Goal: Task Accomplishment & Management: Manage account settings

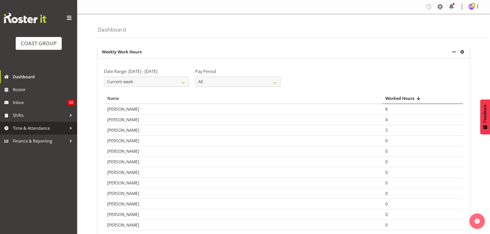
click at [61, 128] on span "Time & Attendance" at bounding box center [40, 128] width 54 height 8
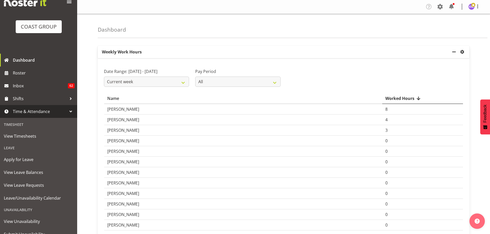
scroll to position [26, 0]
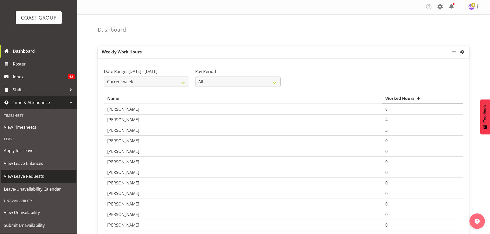
click at [43, 179] on span "View Leave Requests" at bounding box center [38, 176] width 69 height 8
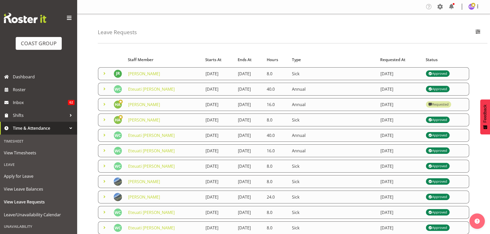
click at [152, 105] on link "[PERSON_NAME]" at bounding box center [144, 105] width 32 height 6
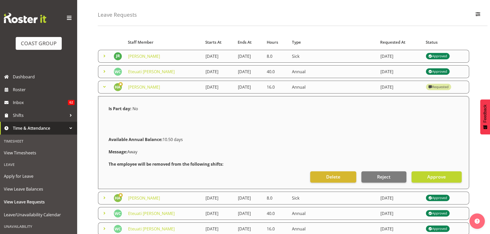
scroll to position [26, 0]
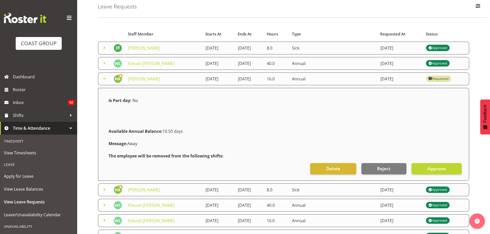
click at [55, 128] on span "Time & Attendance" at bounding box center [40, 128] width 54 height 8
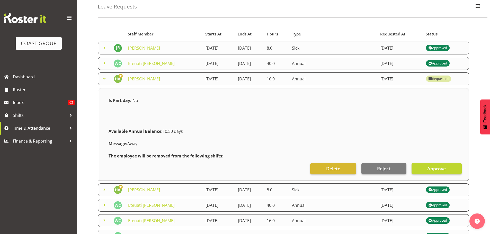
click at [144, 48] on link "[PERSON_NAME]" at bounding box center [144, 48] width 32 height 6
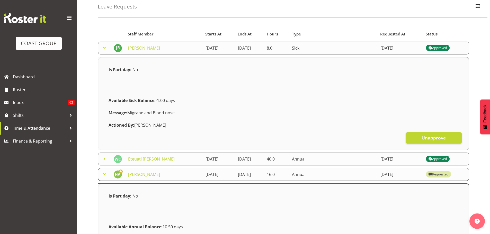
click at [139, 46] on link "[PERSON_NAME]" at bounding box center [144, 48] width 32 height 6
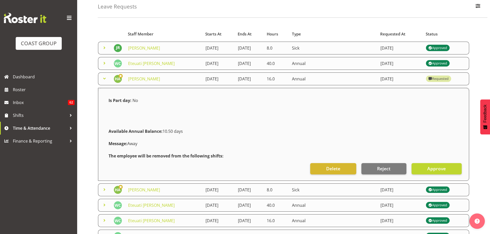
click at [155, 61] on link "Eteuati [PERSON_NAME]" at bounding box center [151, 64] width 47 height 6
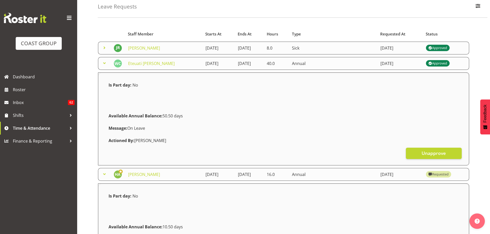
click at [159, 64] on link "Eteuati [PERSON_NAME]" at bounding box center [151, 64] width 47 height 6
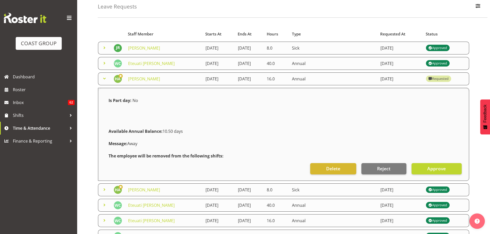
click at [161, 65] on link "Eteuati [PERSON_NAME]" at bounding box center [151, 64] width 47 height 6
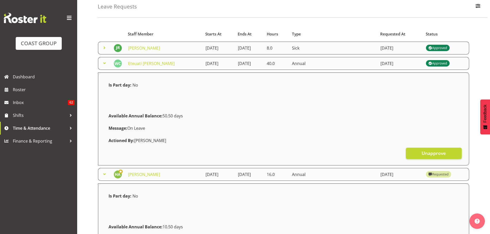
click at [161, 66] on link "Eteuati [PERSON_NAME]" at bounding box center [151, 64] width 47 height 6
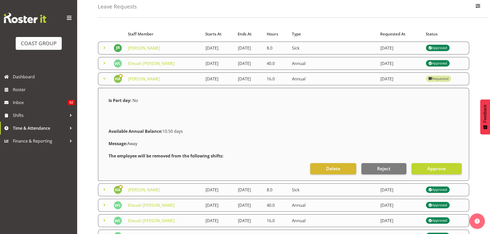
click at [146, 81] on link "[PERSON_NAME]" at bounding box center [144, 79] width 32 height 6
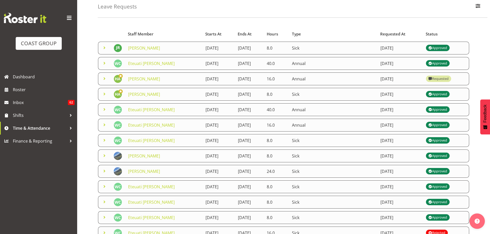
click at [153, 107] on link "Eteuati [PERSON_NAME]" at bounding box center [151, 110] width 47 height 6
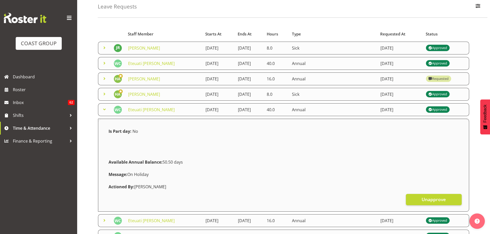
click at [152, 108] on link "Eteuati [PERSON_NAME]" at bounding box center [151, 110] width 47 height 6
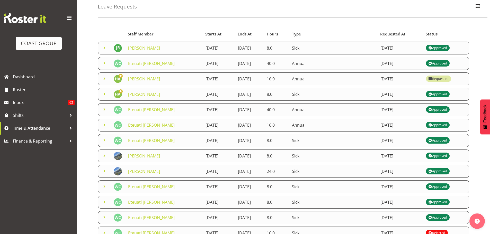
click at [143, 79] on link "[PERSON_NAME]" at bounding box center [144, 79] width 32 height 6
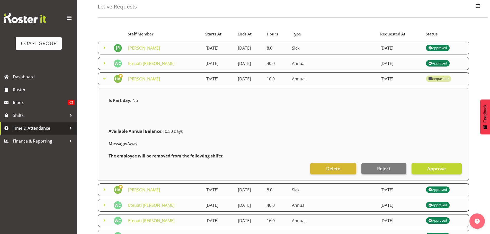
click at [41, 127] on span "Time & Attendance" at bounding box center [40, 128] width 54 height 8
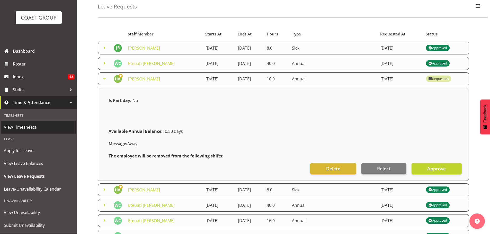
click at [30, 126] on span "View Timesheets" at bounding box center [38, 127] width 69 height 8
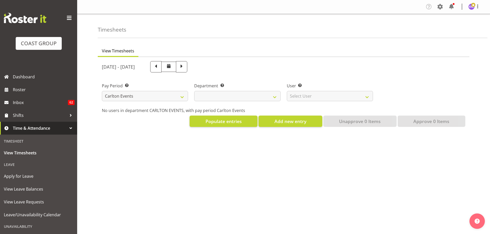
select select "115"
select select
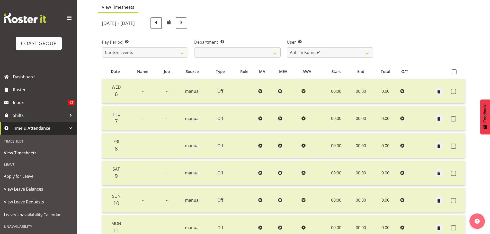
scroll to position [41, 0]
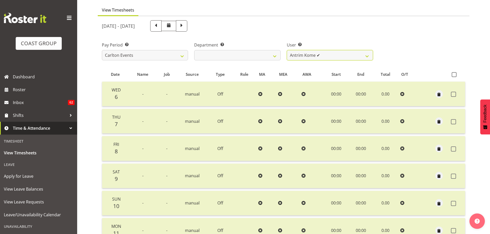
click at [369, 53] on select "Antrim Kome ✔ Collin Amani ✔ Dayton Iobu ✔ Eteuati Waddie Carlton ✔ Hendrix Ama…" at bounding box center [330, 55] width 86 height 10
click at [287, 50] on select "Antrim Kome ✔ Collin Amani ✔ Dayton Iobu ✔ Eteuati Waddie Carlton ✔ Hendrix Ama…" at bounding box center [330, 55] width 86 height 10
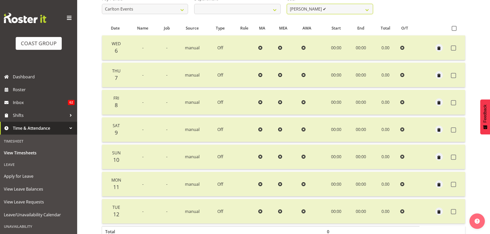
scroll to position [15, 0]
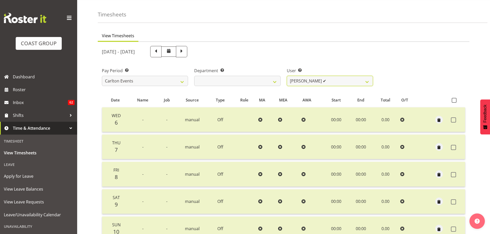
click at [361, 80] on select "Antrim Kome ✔ Collin Amani ✔ Dayton Iobu ✔ Eteuati Waddie Carlton ✔ Hendrix Ama…" at bounding box center [330, 81] width 86 height 10
click at [287, 76] on select "Antrim Kome ✔ Collin Amani ✔ Dayton Iobu ✔ Eteuati Waddie Carlton ✔ Hendrix Ama…" at bounding box center [330, 81] width 86 height 10
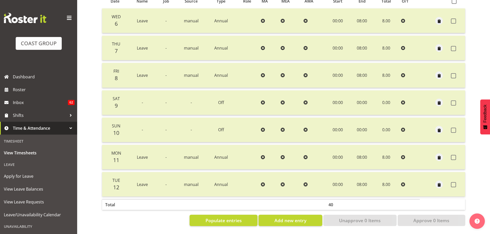
scroll to position [0, 0]
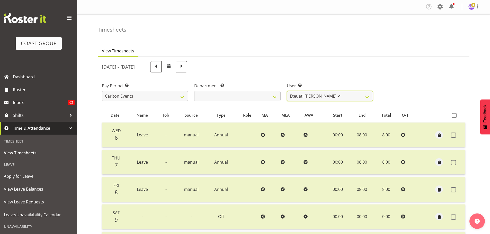
click at [352, 95] on select "Antrim Kome ✔ Collin Amani ✔ Dayton Iobu ✔ Eteuati Waddie Carlton ✔ Hendrix Ama…" at bounding box center [330, 96] width 86 height 10
click at [287, 91] on select "Antrim Kome ✔ Collin Amani ✔ Dayton Iobu ✔ Eteuati Waddie Carlton ✔ Hendrix Ama…" at bounding box center [330, 96] width 86 height 10
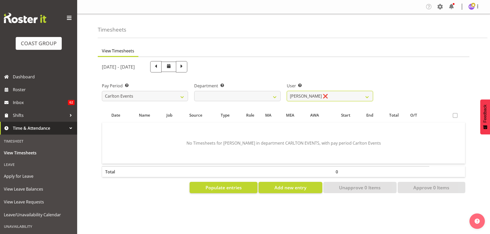
click at [362, 92] on select "Antrim Kome ✔ Collin Amani ✔ Dayton Iobu ✔ Eteuati Waddie Carlton ✔ Hendrix Ama…" at bounding box center [330, 96] width 86 height 10
click at [287, 91] on select "Antrim Kome ✔ Collin Amani ✔ Dayton Iobu ✔ Eteuati Waddie Carlton ✔ Hendrix Ama…" at bounding box center [330, 96] width 86 height 10
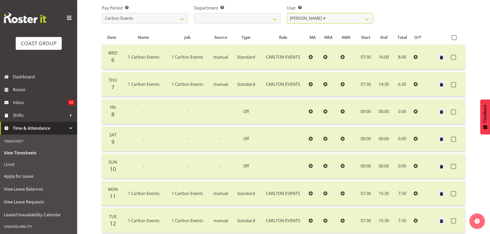
scroll to position [67, 0]
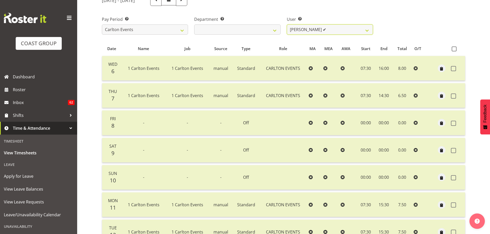
click at [362, 34] on select "Antrim Kome ✔ Collin Amani ✔ Dayton Iobu ✔ Eteuati Waddie Carlton ✔ Hendrix Ama…" at bounding box center [330, 29] width 86 height 10
click at [287, 24] on select "Antrim Kome ✔ Collin Amani ✔ Dayton Iobu ✔ Eteuati Waddie Carlton ✔ Hendrix Ama…" at bounding box center [330, 29] width 86 height 10
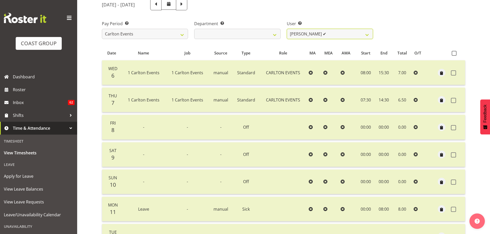
scroll to position [41, 0]
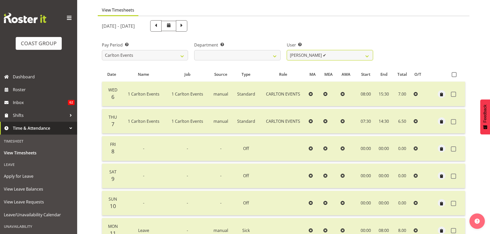
click at [359, 57] on select "Antrim Kome ✔ Collin Amani ✔ Dayton Iobu ✔ Eteuati Waddie Carlton ✔ Hendrix Ama…" at bounding box center [330, 55] width 86 height 10
select select "11290"
click at [287, 50] on select "Antrim Kome ✔ Collin Amani ✔ Dayton Iobu ✔ Eteuati Waddie Carlton ✔ Hendrix Ama…" at bounding box center [330, 55] width 86 height 10
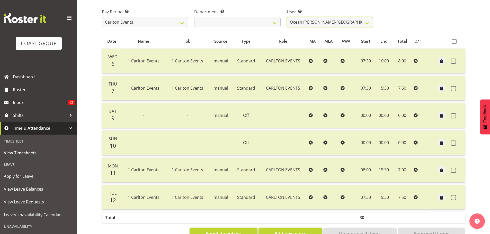
scroll to position [65, 0]
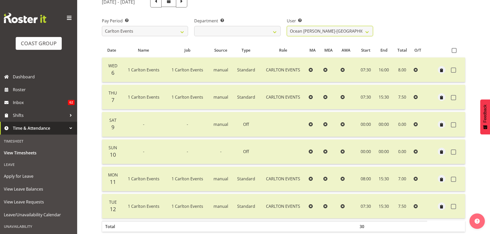
click at [356, 30] on select "Antrim Kome ✔ Collin Amani ✔ Dayton Iobu ✔ Eteuati Waddie Carlton ✔ Hendrix Ama…" at bounding box center [330, 31] width 86 height 10
click at [432, 43] on table "Date Name Job Source Type Role MA MEA AWA Start End Total O/T Wed 6 1 Carlton E…" at bounding box center [283, 138] width 363 height 192
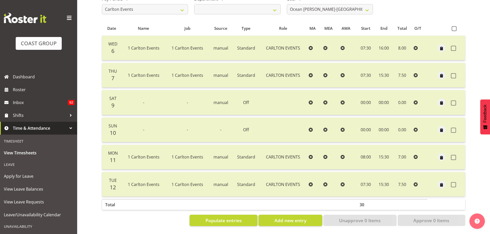
scroll to position [91, 0]
click at [51, 203] on span "View Leave Requests" at bounding box center [38, 202] width 69 height 8
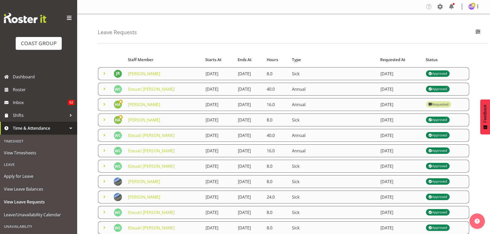
click at [151, 104] on link "[PERSON_NAME]" at bounding box center [144, 105] width 32 height 6
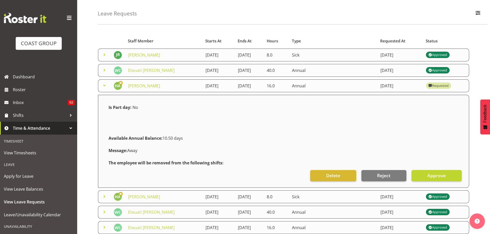
scroll to position [51, 0]
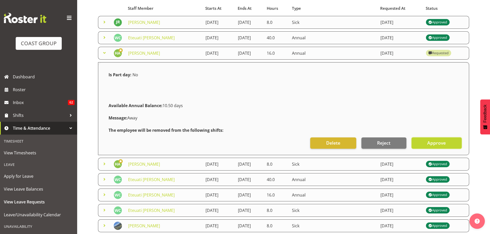
click at [443, 146] on span "Approve" at bounding box center [436, 143] width 19 height 7
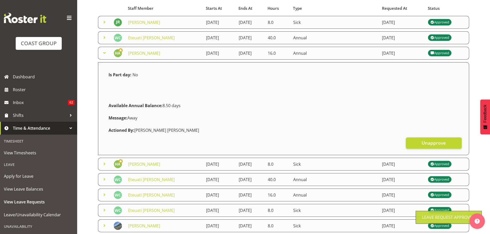
click at [137, 53] on link "[PERSON_NAME]" at bounding box center [144, 53] width 32 height 6
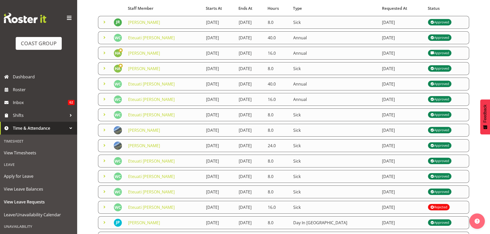
click at [155, 52] on link "[PERSON_NAME]" at bounding box center [144, 53] width 32 height 6
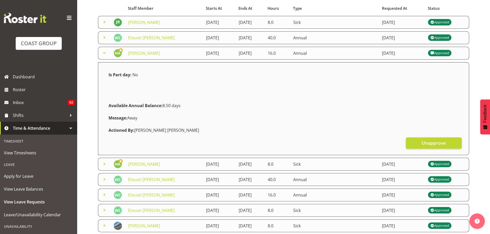
click at [155, 52] on link "[PERSON_NAME]" at bounding box center [144, 53] width 32 height 6
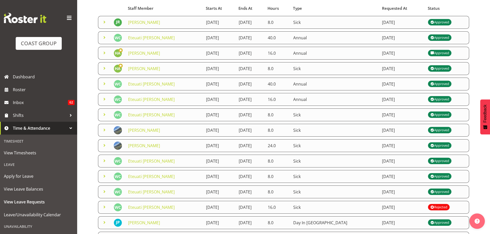
click at [155, 52] on link "[PERSON_NAME]" at bounding box center [144, 53] width 32 height 6
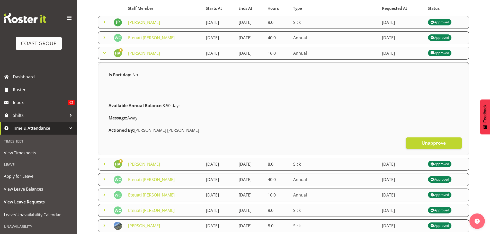
click at [155, 53] on link "[PERSON_NAME]" at bounding box center [144, 53] width 32 height 6
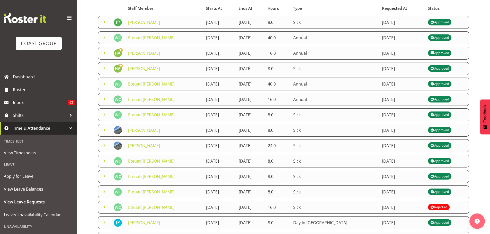
click at [158, 38] on link "Eteuati [PERSON_NAME]" at bounding box center [151, 38] width 47 height 6
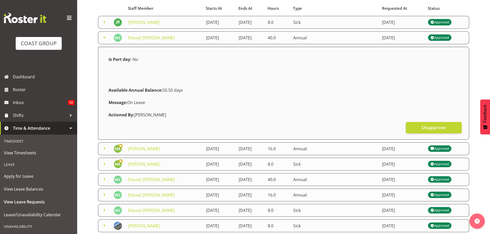
click at [156, 37] on link "Eteuati [PERSON_NAME]" at bounding box center [151, 38] width 47 height 6
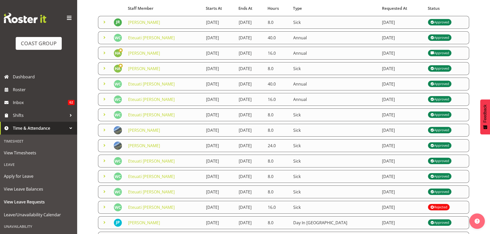
click at [156, 37] on link "Eteuati [PERSON_NAME]" at bounding box center [151, 38] width 47 height 6
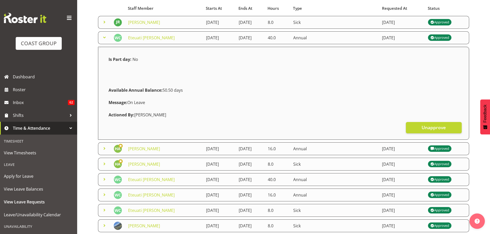
click at [156, 37] on link "Eteuati [PERSON_NAME]" at bounding box center [151, 38] width 47 height 6
